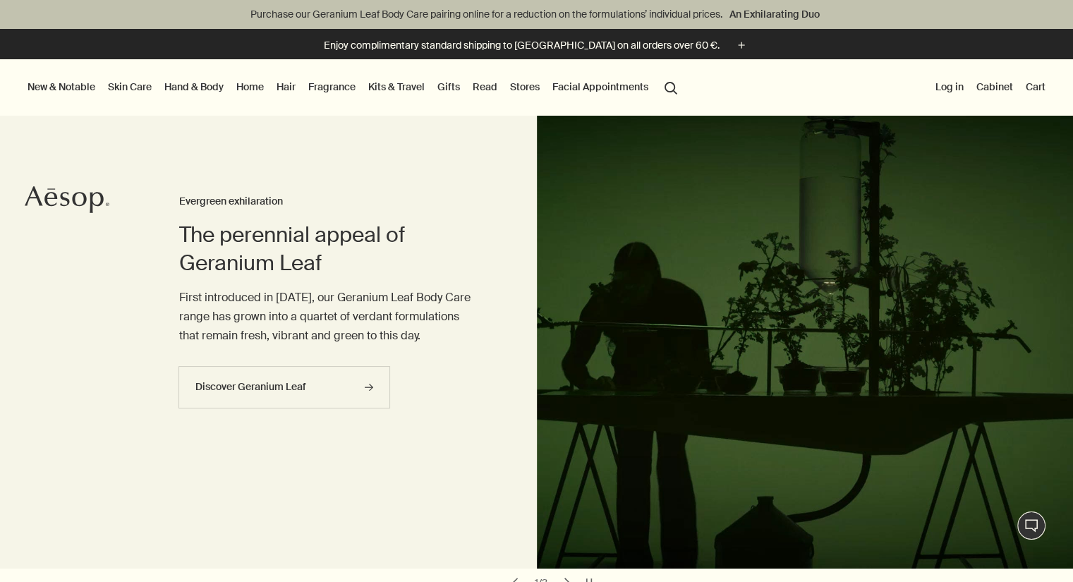
click at [68, 196] on icon "Aesop" at bounding box center [67, 200] width 85 height 28
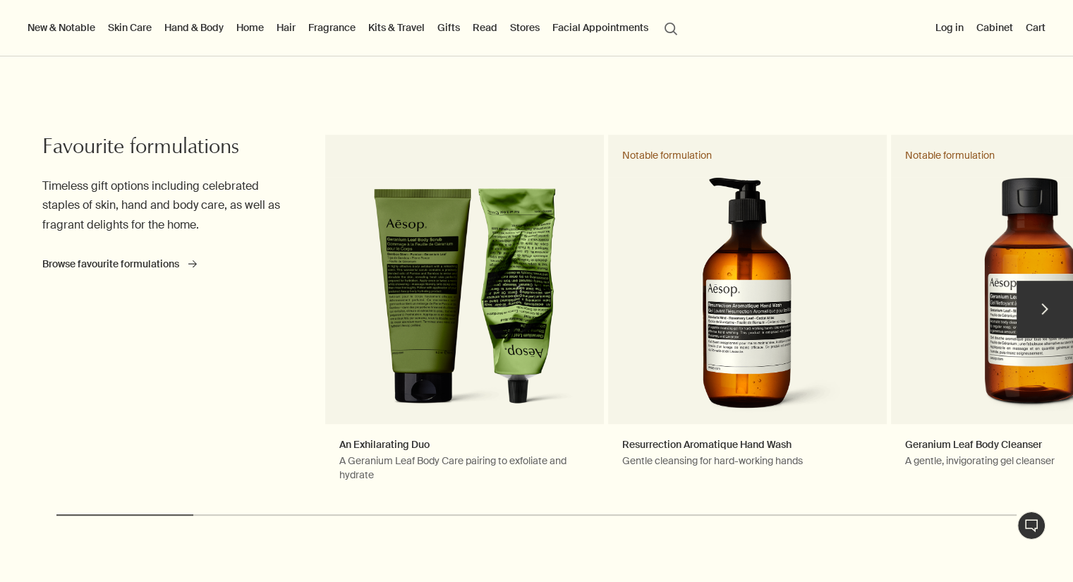
scroll to position [565, 0]
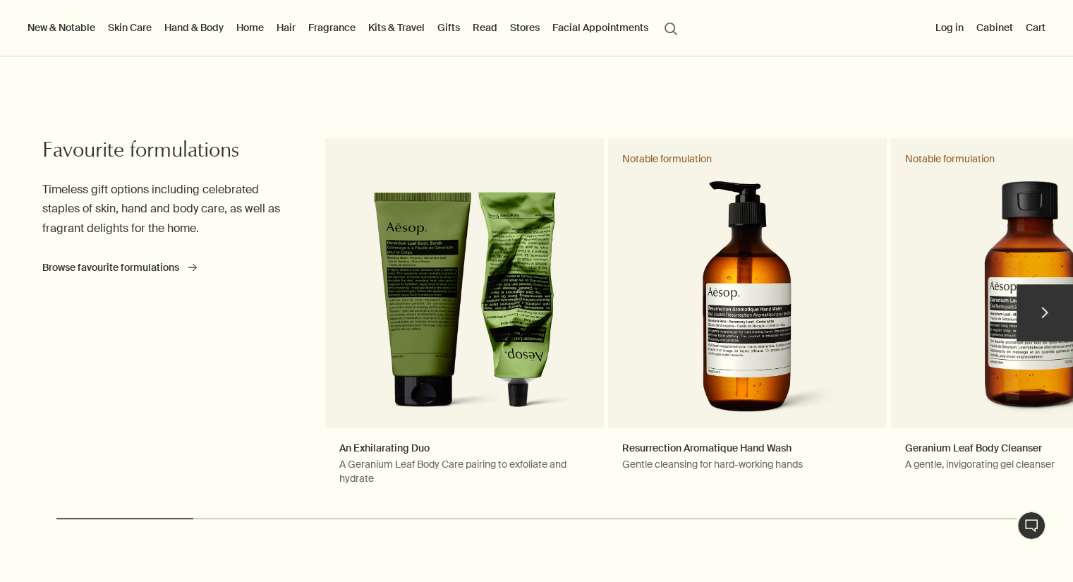
click at [1053, 311] on button "chevron" at bounding box center [1045, 312] width 56 height 56
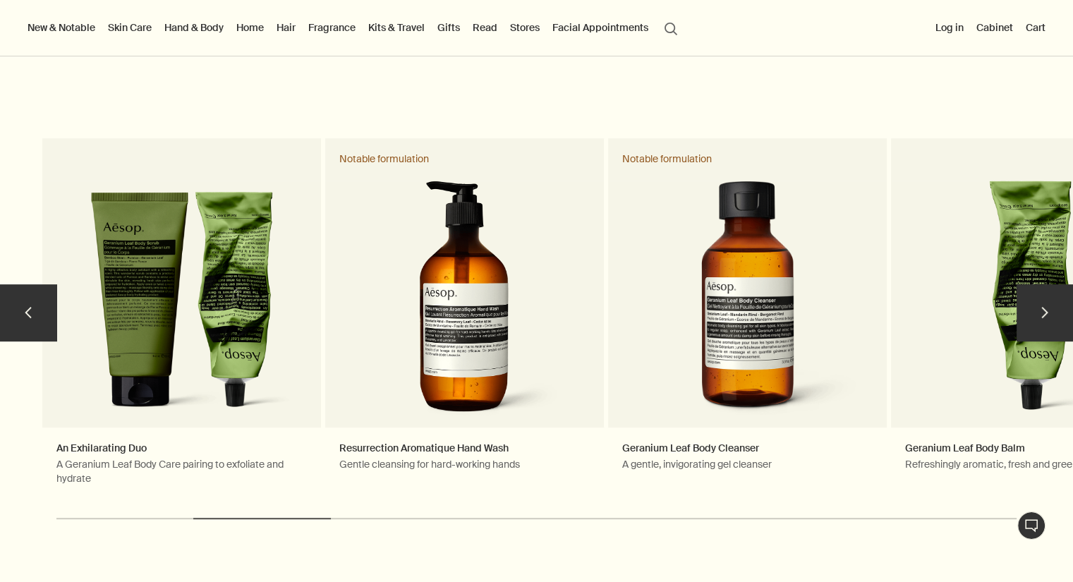
click at [1056, 312] on button "chevron" at bounding box center [1045, 312] width 56 height 56
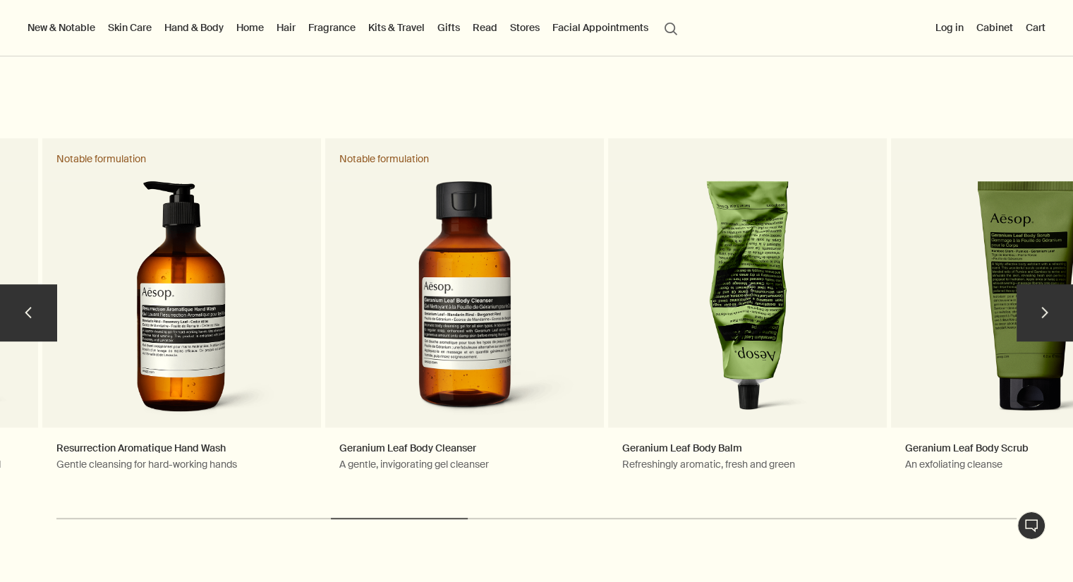
click at [1061, 308] on button "chevron" at bounding box center [1045, 312] width 56 height 56
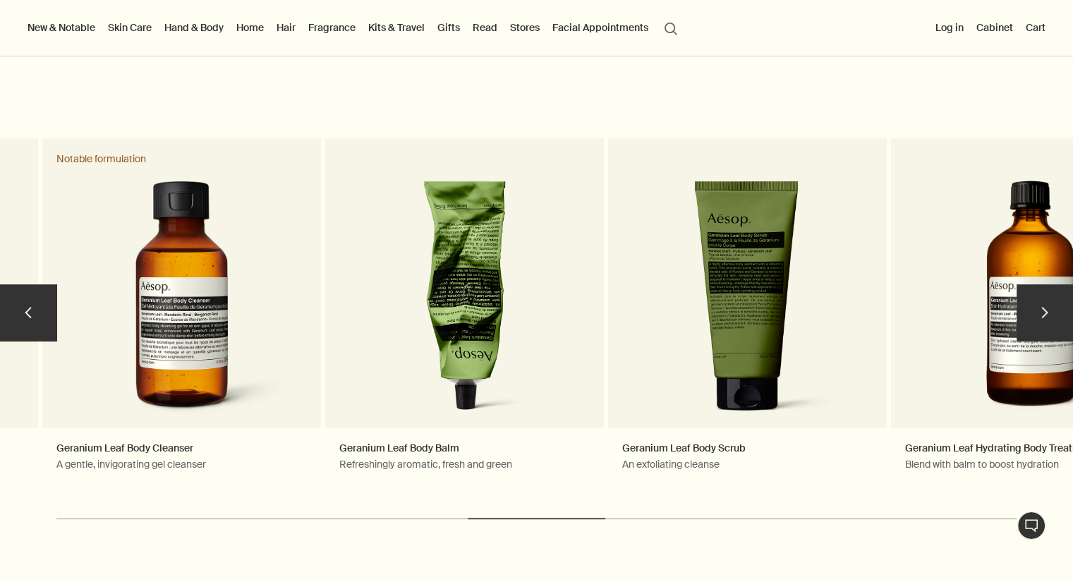
click at [1063, 310] on button "chevron" at bounding box center [1045, 312] width 56 height 56
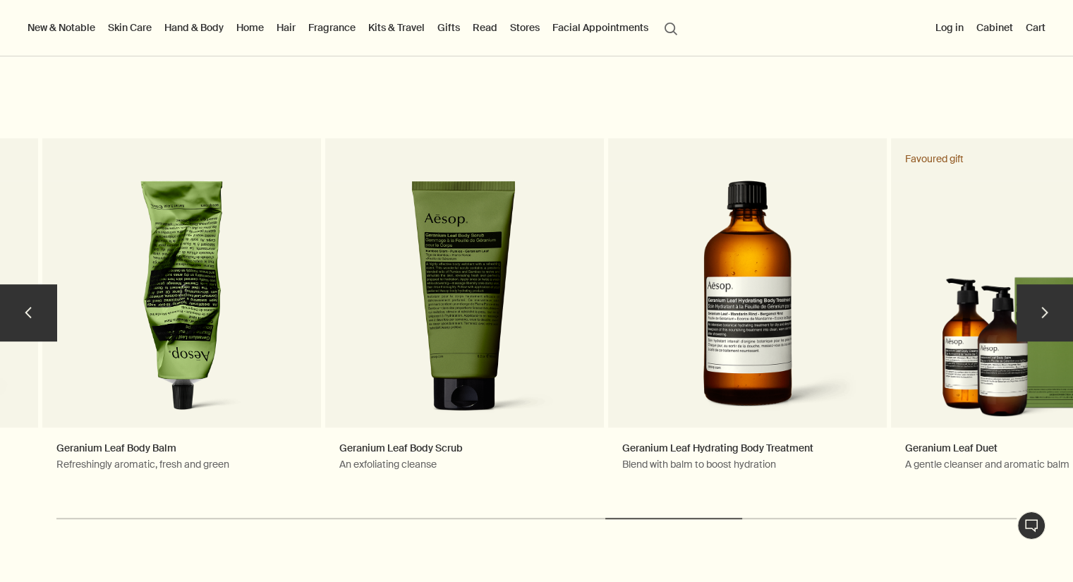
click at [1064, 311] on button "chevron" at bounding box center [1045, 312] width 56 height 56
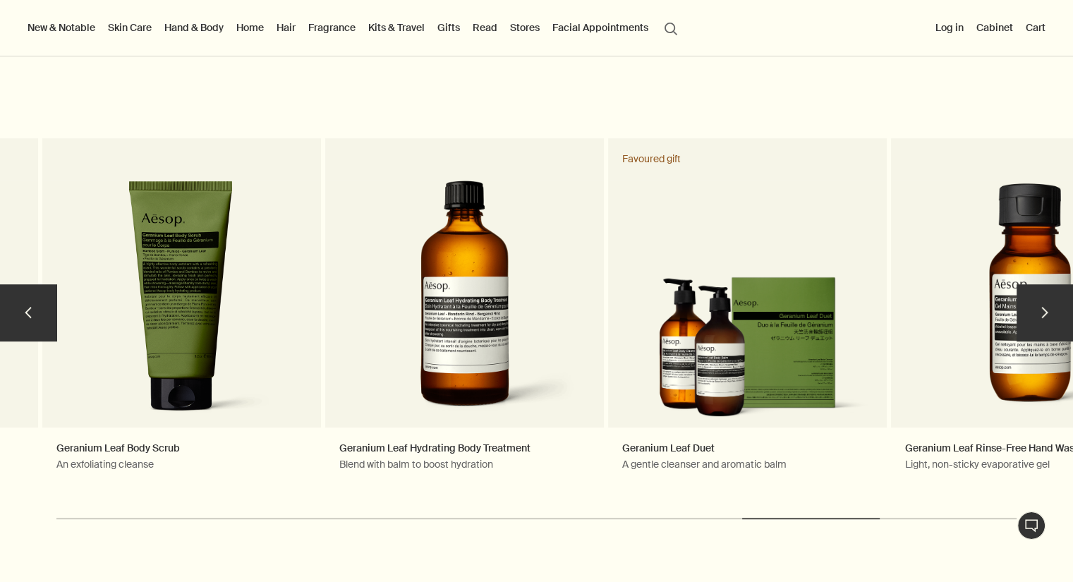
click at [1068, 310] on button "chevron" at bounding box center [1045, 312] width 56 height 56
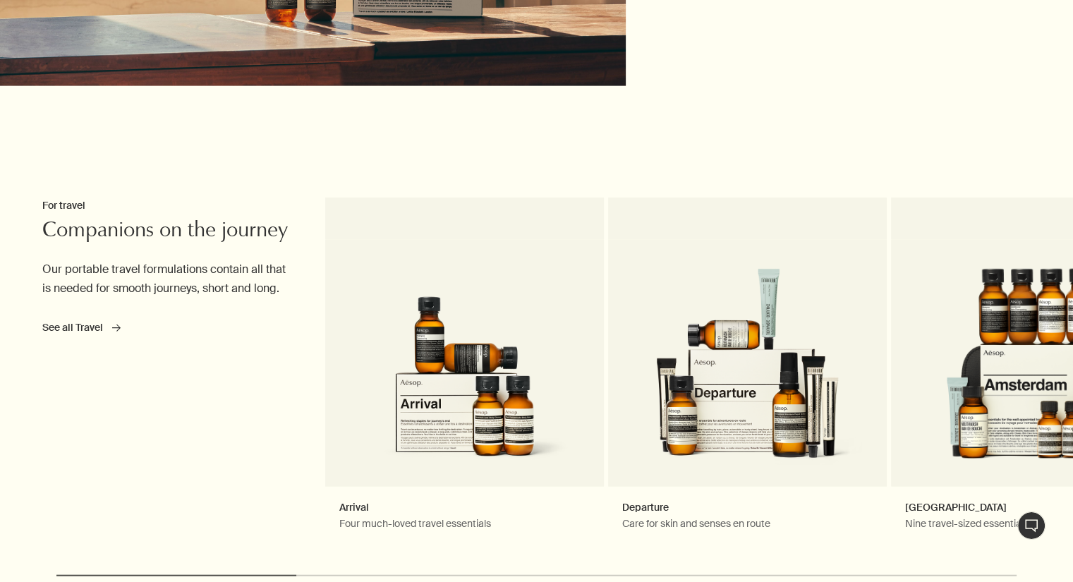
scroll to position [3387, 0]
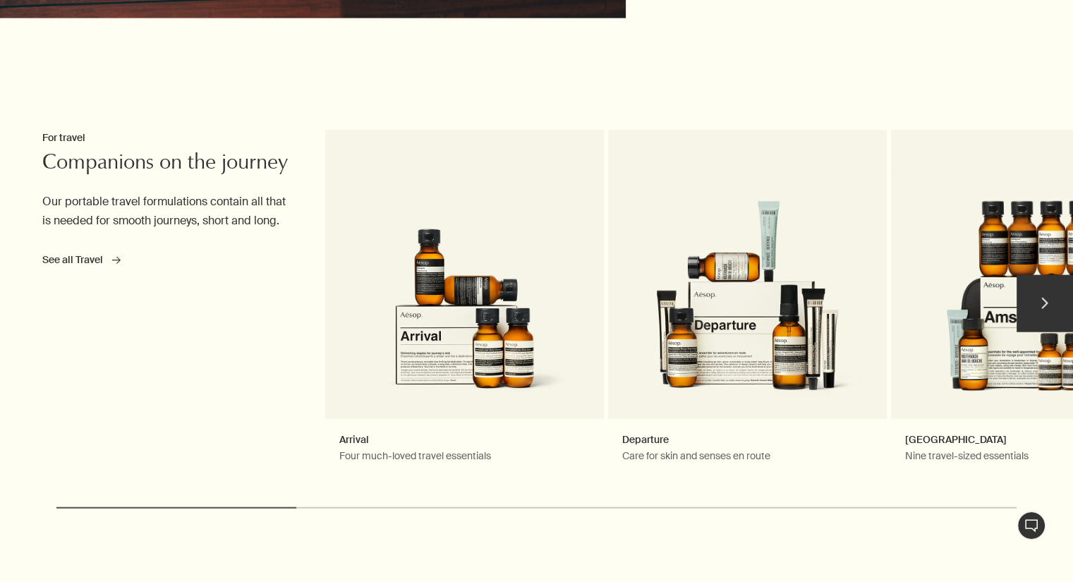
click at [1056, 302] on button "chevron" at bounding box center [1045, 303] width 56 height 56
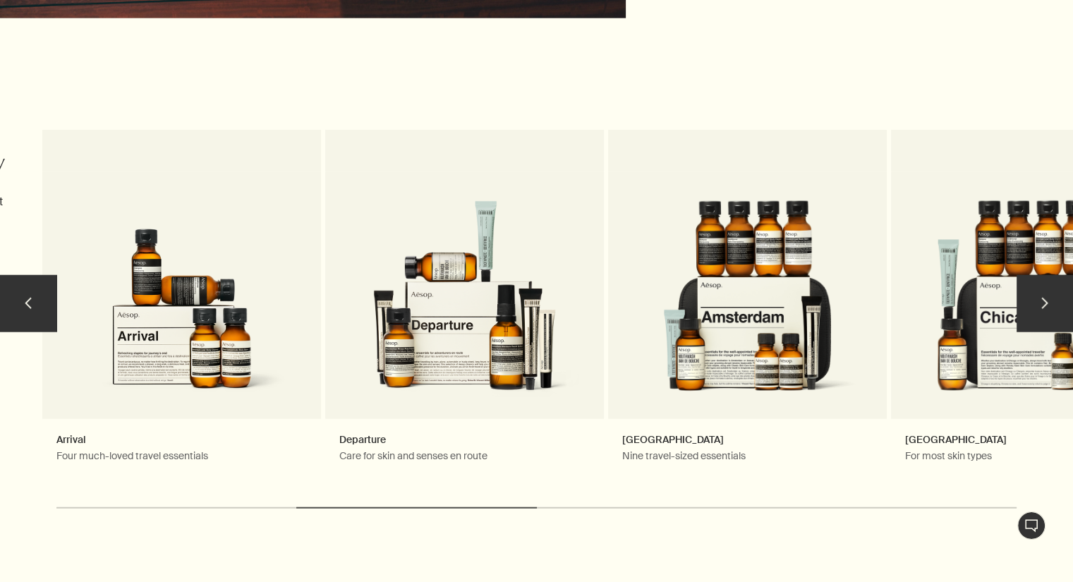
click at [1057, 303] on button "chevron" at bounding box center [1045, 303] width 56 height 56
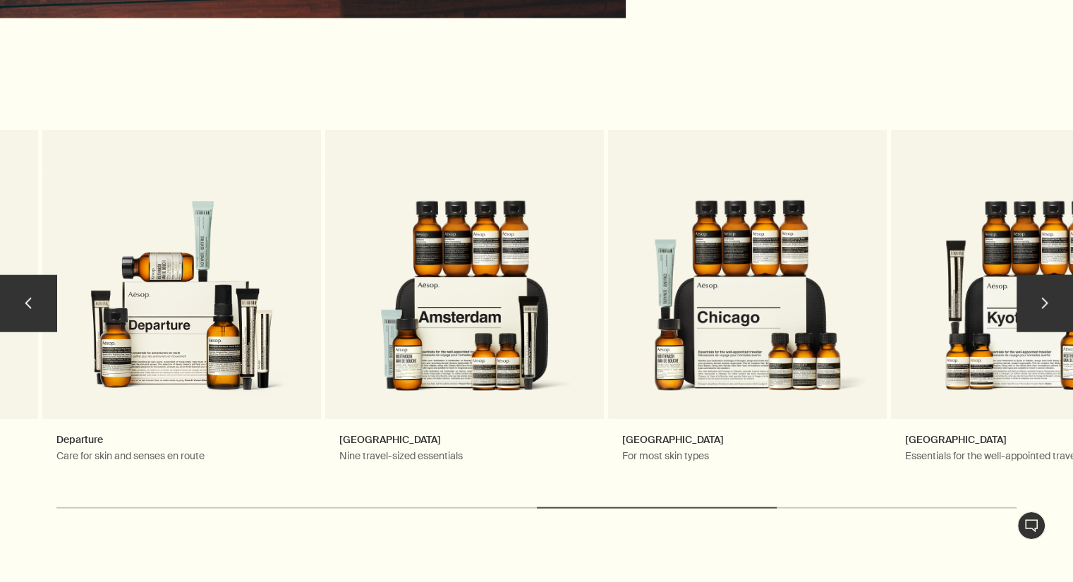
click at [1057, 303] on button "chevron" at bounding box center [1045, 303] width 56 height 56
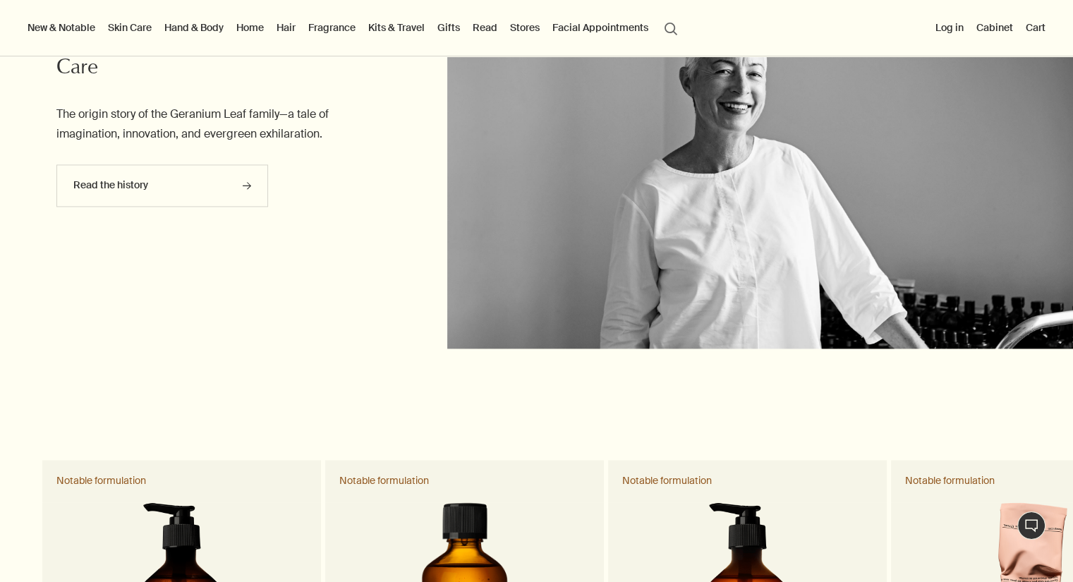
scroll to position [1796, 0]
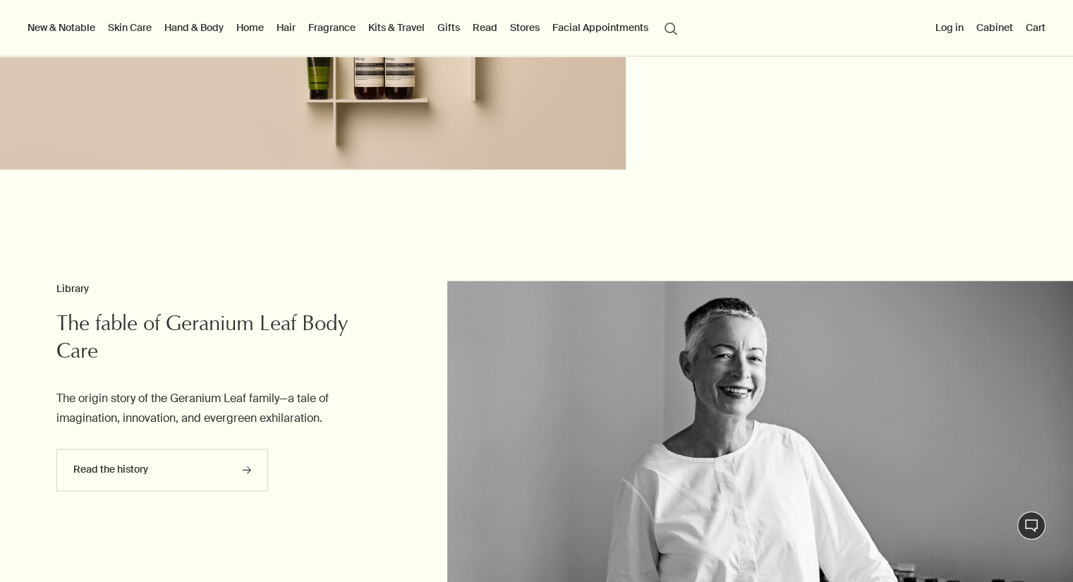
click at [123, 23] on link "Skin Care" at bounding box center [129, 27] width 49 height 18
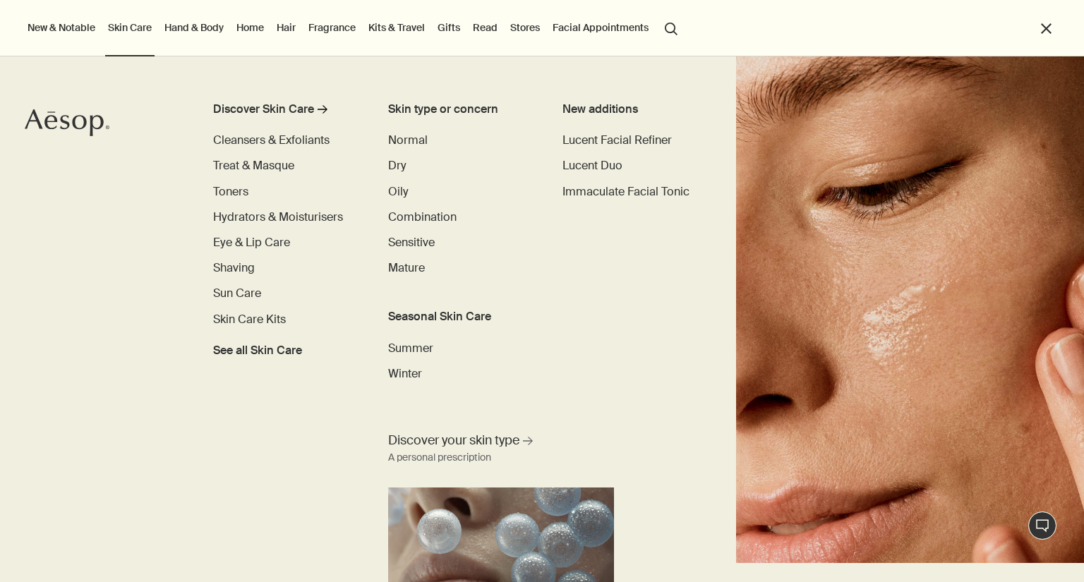
scroll to position [0, 0]
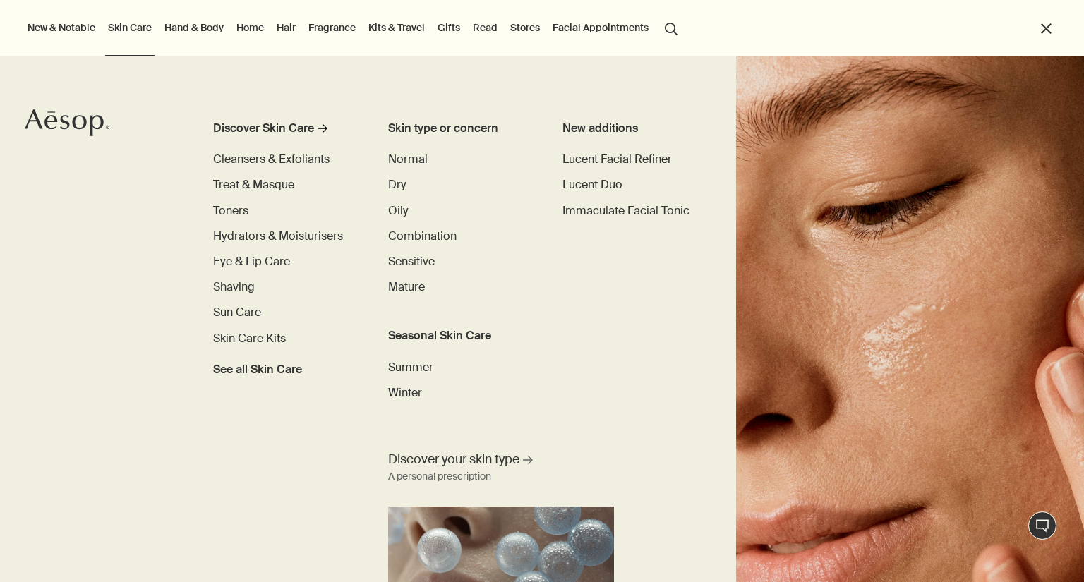
click at [192, 22] on link "Hand & Body" at bounding box center [194, 27] width 65 height 18
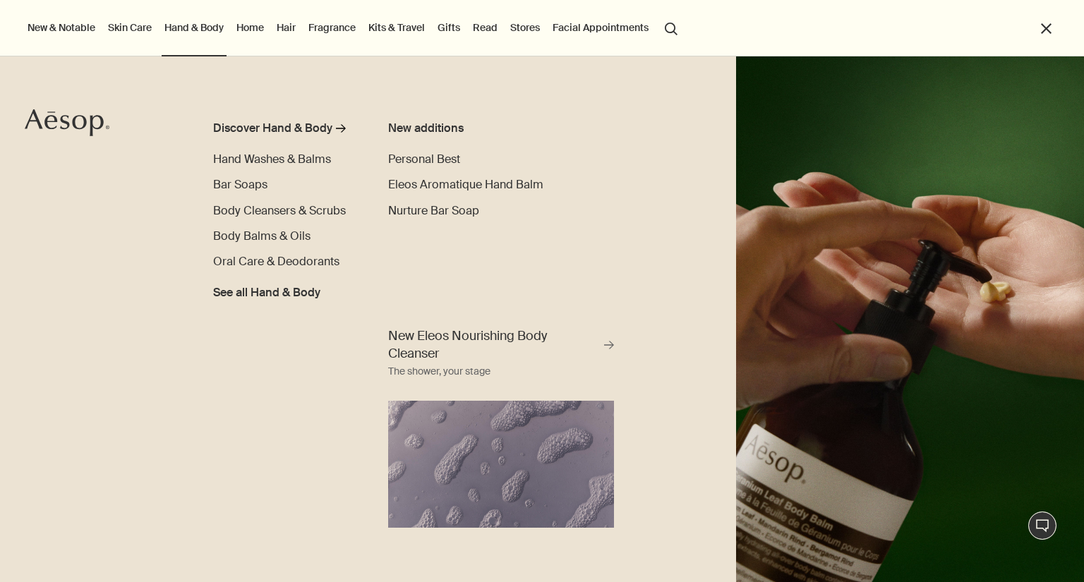
click at [248, 25] on link "Home" at bounding box center [250, 27] width 33 height 18
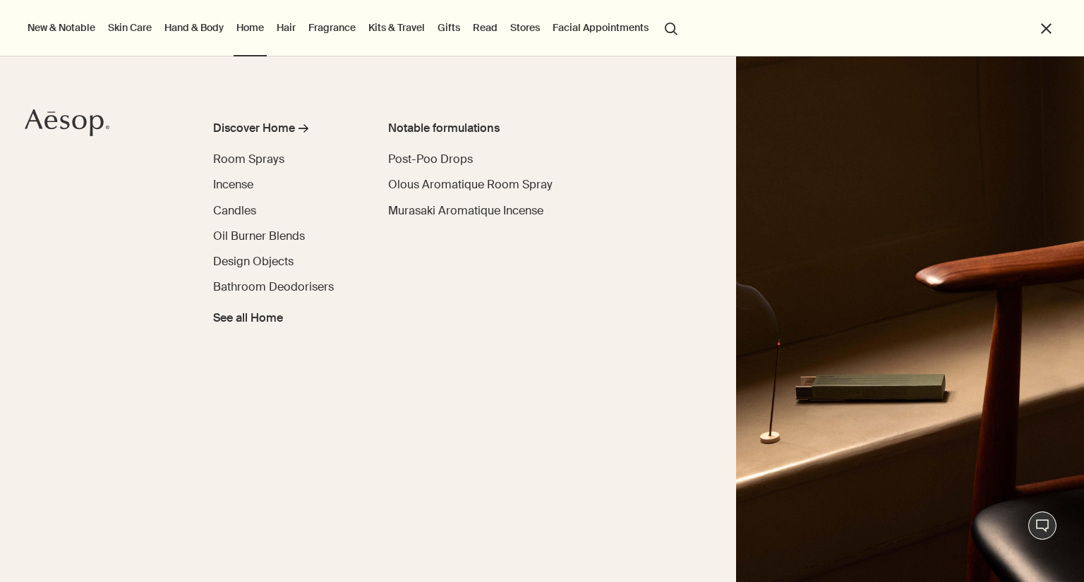
click at [320, 29] on link "Fragrance" at bounding box center [332, 27] width 53 height 18
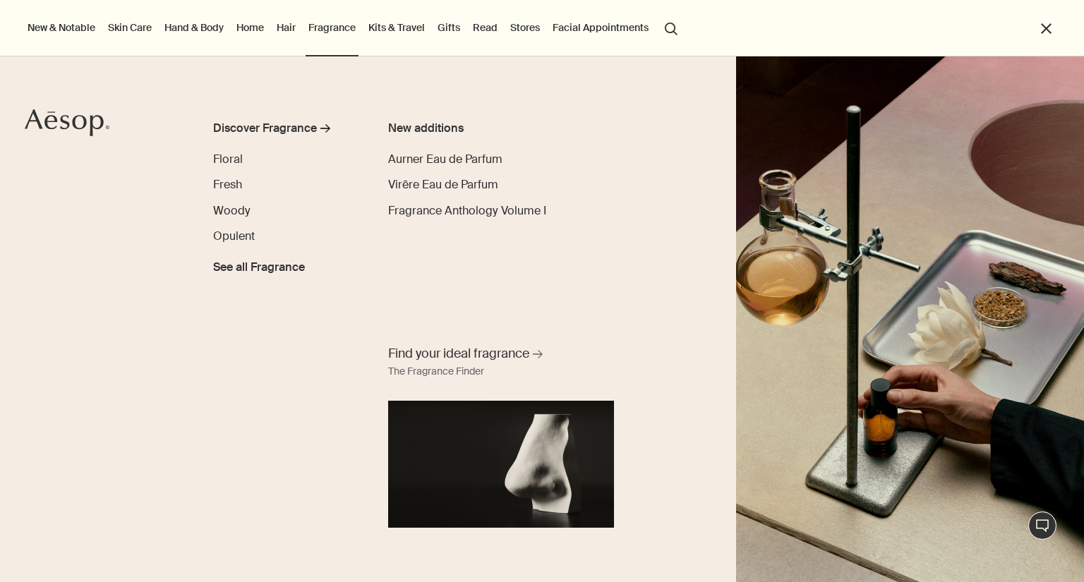
click at [127, 26] on link "Skin Care" at bounding box center [129, 27] width 49 height 18
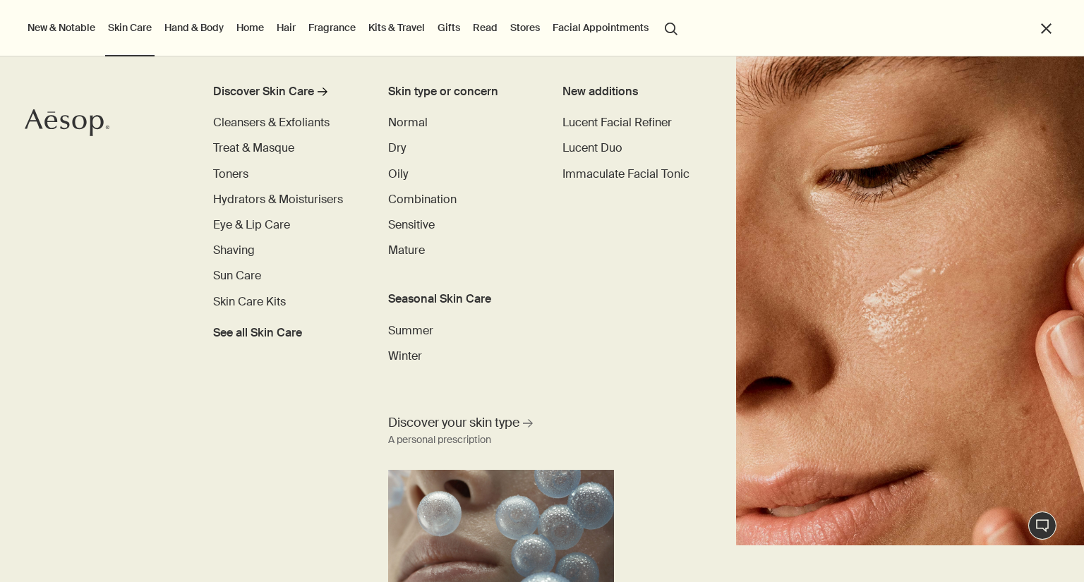
scroll to position [49, 0]
